Goal: Information Seeking & Learning: Learn about a topic

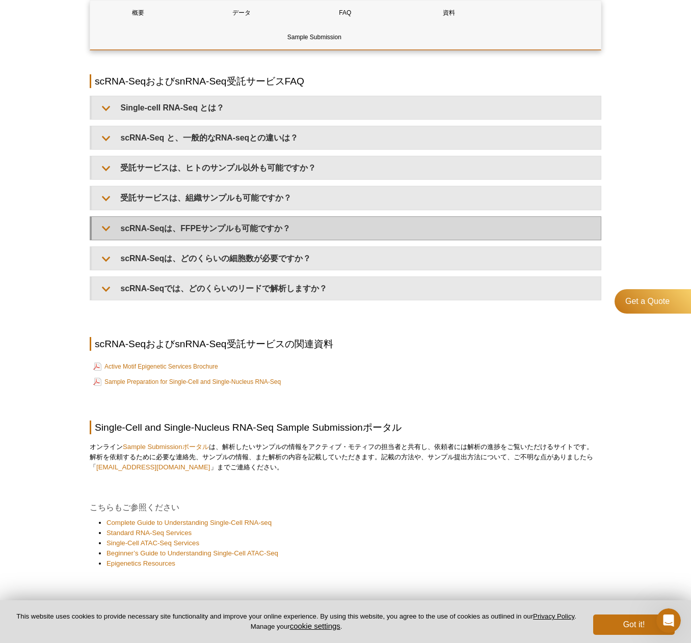
scroll to position [1203, 0]
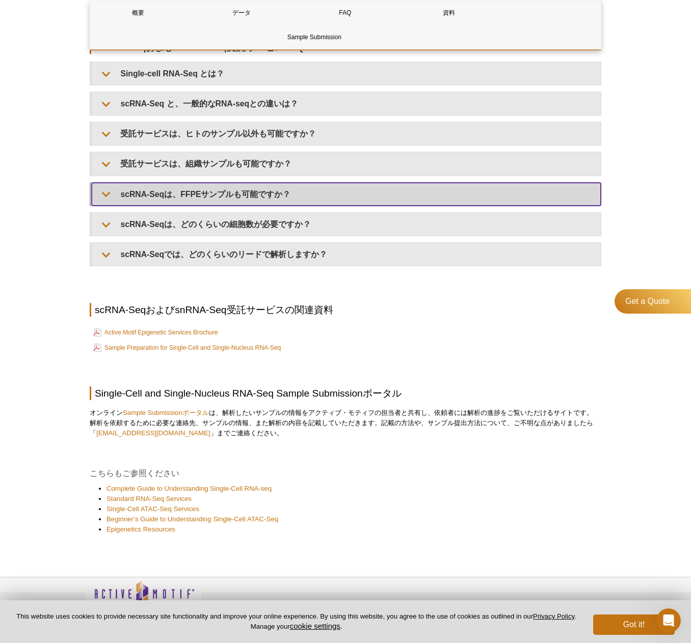
click at [334, 194] on summary "scRNA-Seqは、FFPEサンプルも可能ですか？" at bounding box center [346, 194] width 509 height 23
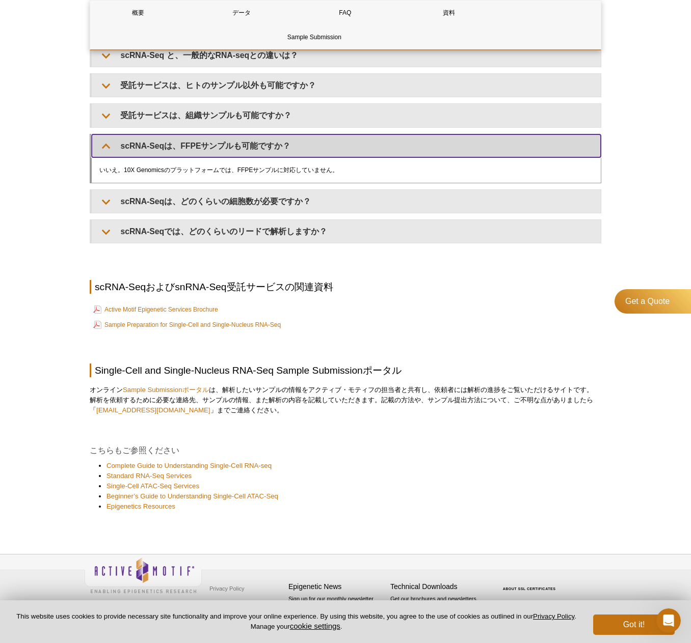
scroll to position [997, 0]
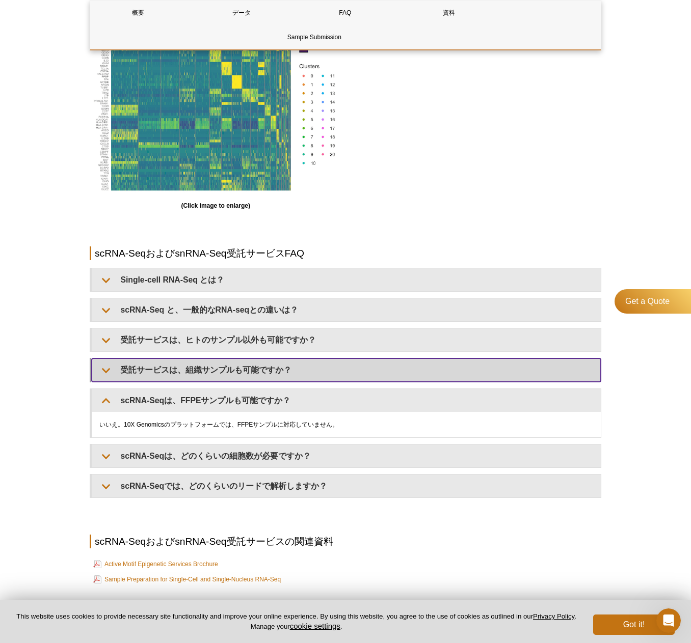
click at [342, 360] on summary "受託サービスは、組織サンプルも可能ですか？" at bounding box center [346, 370] width 509 height 23
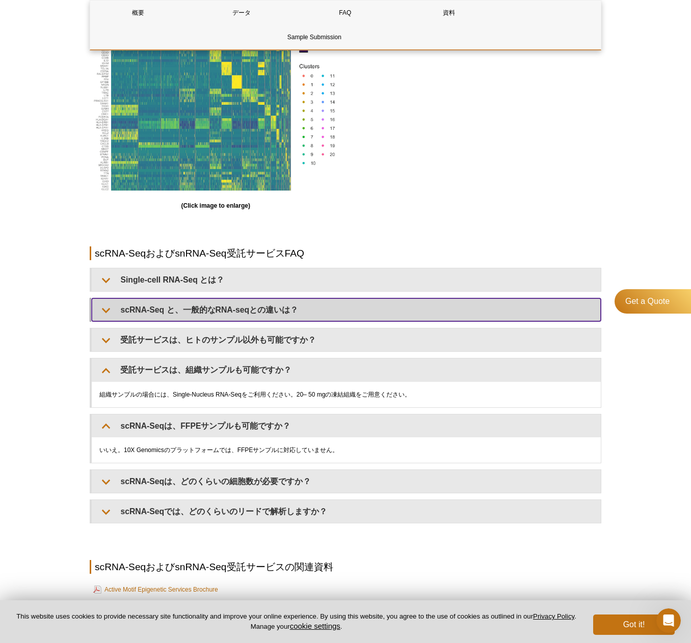
click at [317, 313] on summary "scRNA-Seq と、一般的なRNA-seqとの違いは？" at bounding box center [346, 309] width 509 height 23
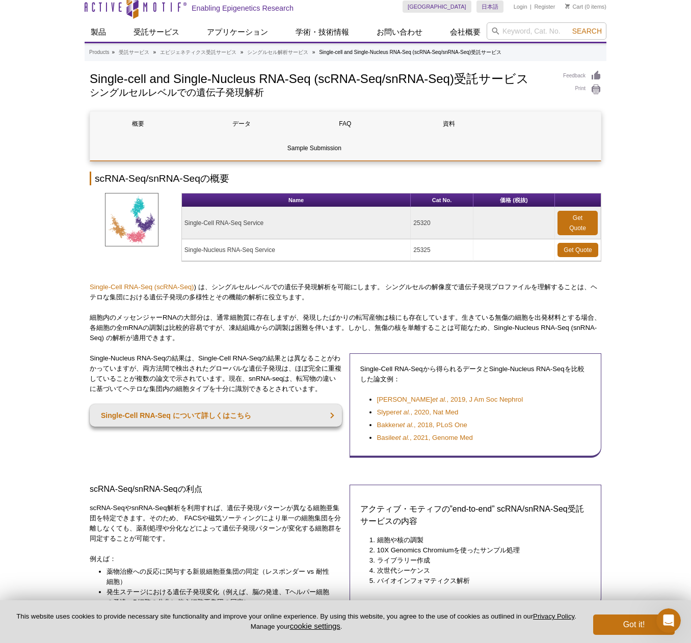
scroll to position [0, 0]
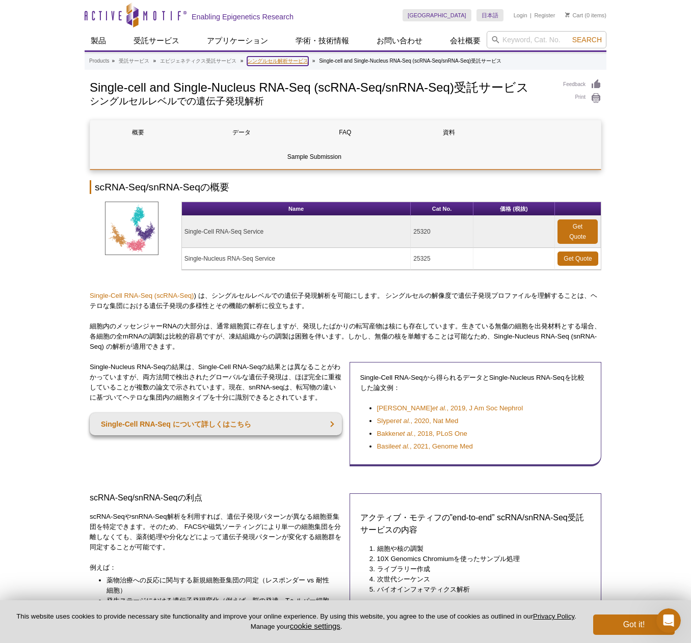
click at [272, 64] on link "シングルセル解析サービス" at bounding box center [277, 61] width 61 height 9
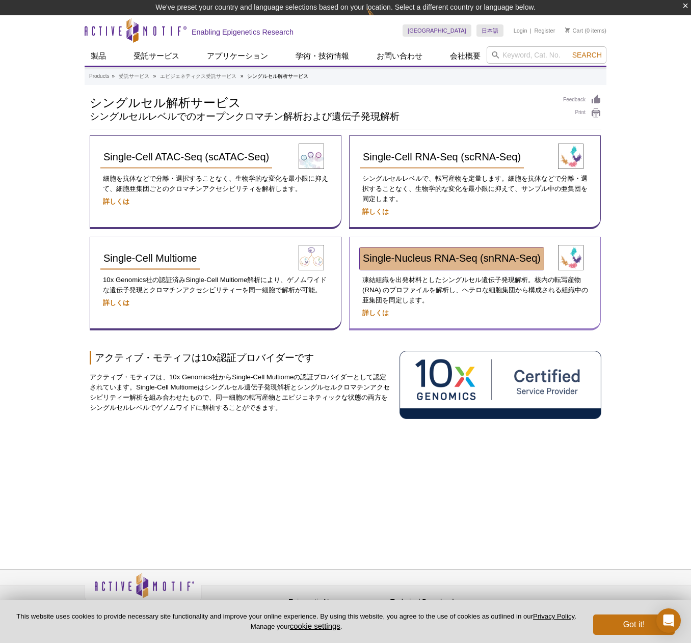
click at [483, 269] on link "Single-Nucleus RNA-Seq (snRNA-Seq)" at bounding box center [452, 259] width 184 height 22
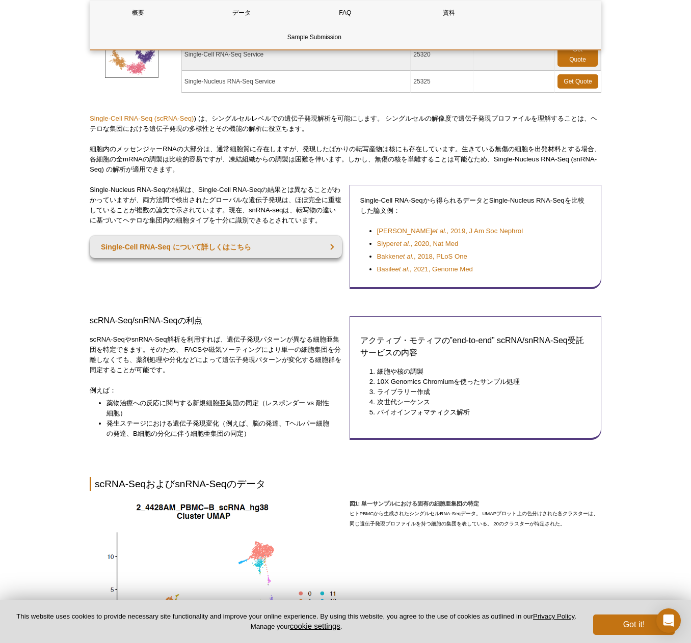
scroll to position [153, 0]
